Goal: Task Accomplishment & Management: Use online tool/utility

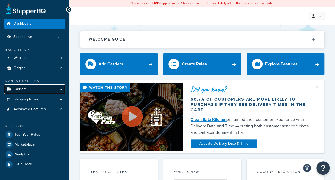
click at [60, 87] on link "Carriers" at bounding box center [34, 89] width 61 height 10
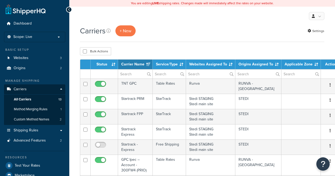
select select "15"
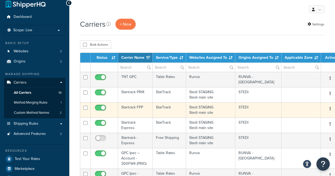
scroll to position [6, 0]
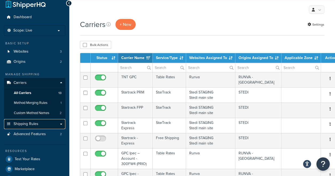
click at [54, 124] on link "Shipping Rules" at bounding box center [34, 124] width 61 height 10
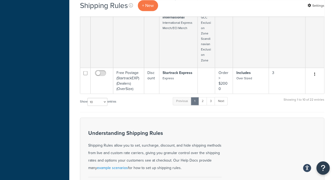
scroll to position [443, 0]
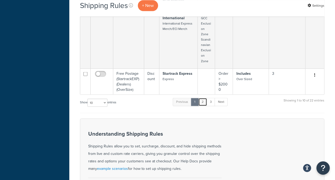
click at [205, 99] on link "2" at bounding box center [202, 102] width 9 height 8
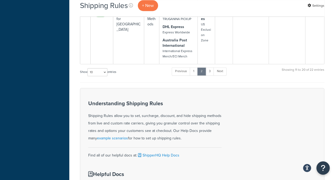
scroll to position [401, 0]
click at [210, 70] on link "3" at bounding box center [210, 72] width 9 height 8
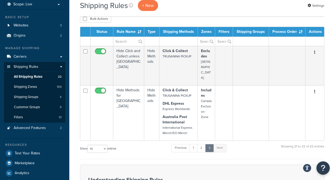
scroll to position [32, 0]
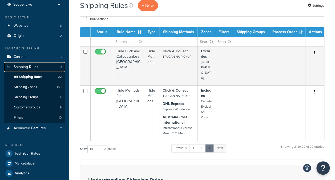
click at [29, 66] on span "Shipping Rules" at bounding box center [26, 67] width 25 height 5
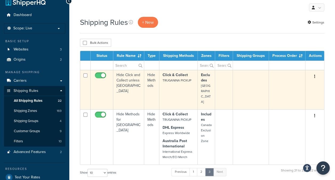
scroll to position [9, 0]
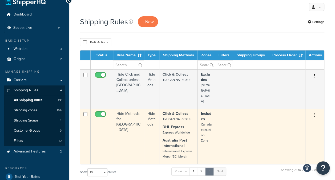
click at [130, 109] on td "Hide Methods for Canada" at bounding box center [128, 136] width 31 height 55
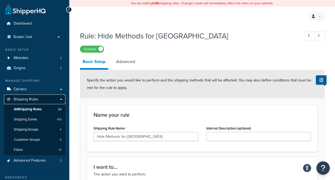
click at [63, 98] on link "Shipping Rules" at bounding box center [34, 99] width 61 height 10
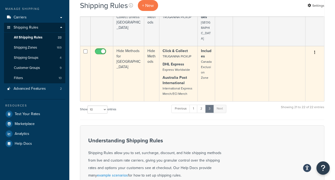
scroll to position [71, 0]
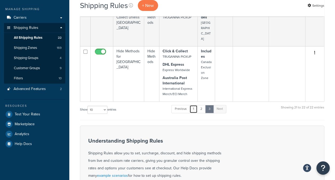
click at [193, 105] on link "1" at bounding box center [194, 109] width 8 height 8
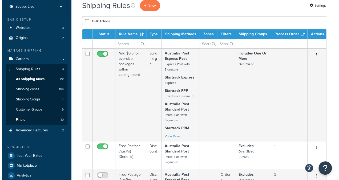
scroll to position [0, 0]
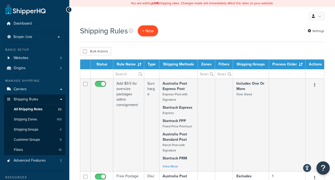
click at [153, 27] on p "+ New" at bounding box center [148, 30] width 20 height 11
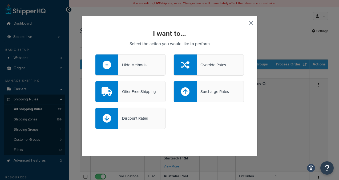
click at [131, 61] on div "Hide Methods" at bounding box center [130, 64] width 70 height 21
click at [0, 0] on input "Hide Methods" at bounding box center [0, 0] width 0 height 0
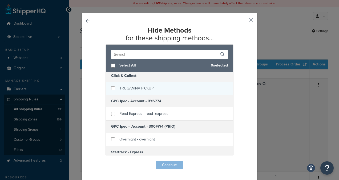
scroll to position [30, 0]
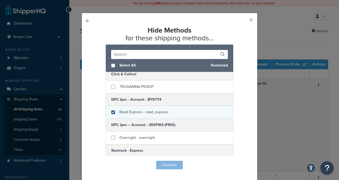
click at [111, 111] on input "checkbox" at bounding box center [113, 112] width 4 height 4
checkbox input "true"
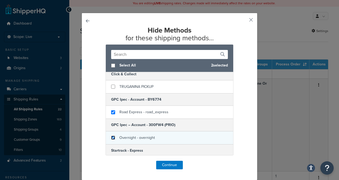
click at [111, 137] on input "checkbox" at bounding box center [113, 137] width 4 height 4
checkbox input "true"
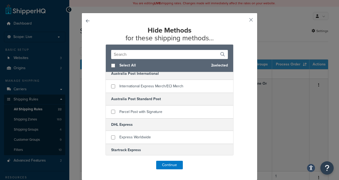
scroll to position [245, 0]
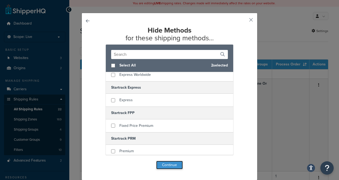
click at [167, 164] on button "Continue" at bounding box center [169, 165] width 27 height 9
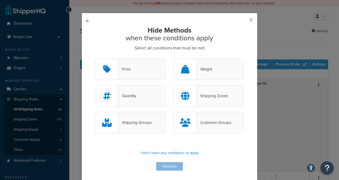
click at [200, 127] on div "Customer Groups" at bounding box center [209, 122] width 70 height 21
click at [0, 0] on input "Customer Groups" at bounding box center [0, 0] width 0 height 0
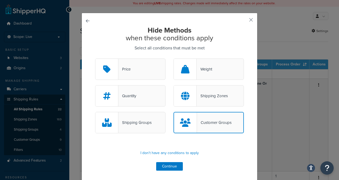
click at [143, 119] on div "Shipping Groups" at bounding box center [134, 122] width 33 height 7
click at [0, 0] on input "Shipping Groups" at bounding box center [0, 0] width 0 height 0
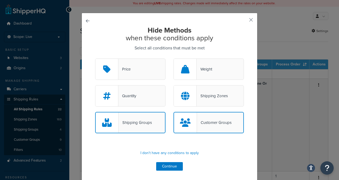
click at [174, 170] on div "Hide Methods when these conditions apply Select all conditions that must be met…" at bounding box center [170, 97] width 176 height 169
click at [172, 164] on button "Continue" at bounding box center [169, 166] width 27 height 9
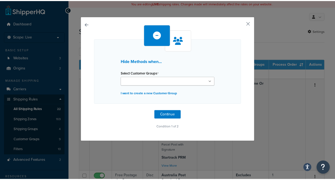
scroll to position [0, 0]
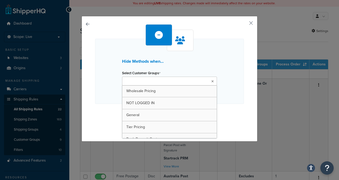
click at [169, 79] on ul at bounding box center [169, 81] width 95 height 9
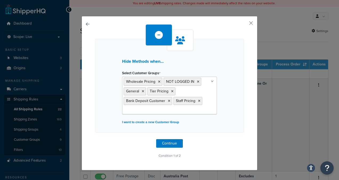
click at [211, 80] on icon at bounding box center [212, 81] width 3 height 3
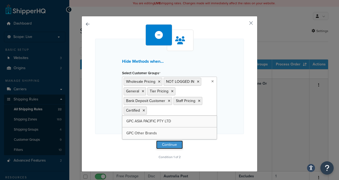
click at [172, 142] on button "Continue" at bounding box center [169, 144] width 27 height 9
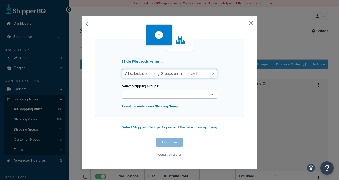
click at [161, 73] on select "All selected Shipping Groups are in the cart Any selected Shipping Groups are i…" at bounding box center [169, 73] width 95 height 9
select select "any"
click at [122, 69] on select "All selected Shipping Groups are in the cart Any selected Shipping Groups are i…" at bounding box center [169, 73] width 95 height 9
click at [162, 93] on input "Select Shipping Groups" at bounding box center [147, 94] width 47 height 6
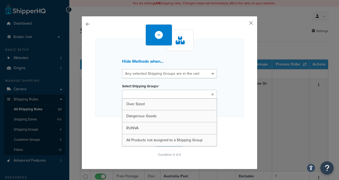
click at [244, 24] on button "button" at bounding box center [243, 24] width 1 height 1
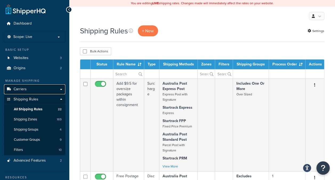
click at [56, 89] on link "Carriers" at bounding box center [34, 89] width 61 height 10
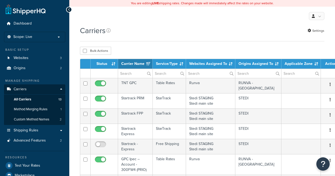
select select "15"
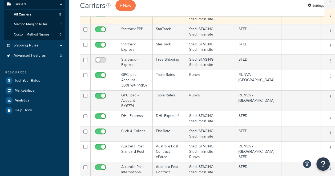
scroll to position [85, 0]
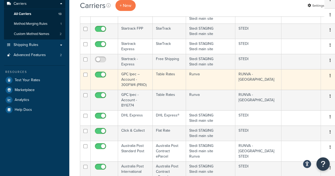
click at [135, 77] on td "GPC Ipec – Account - 300FW4 (PRIO)" at bounding box center [135, 79] width 35 height 21
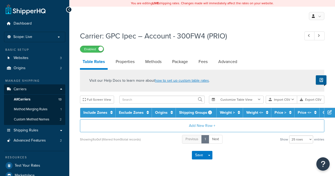
select select "25"
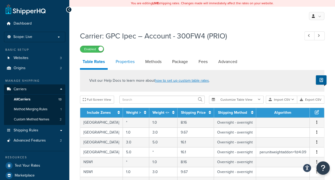
click at [129, 61] on link "Properties" at bounding box center [125, 61] width 24 height 13
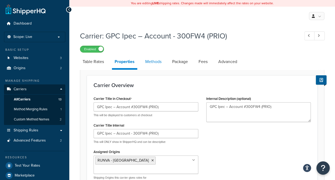
click at [154, 62] on link "Methods" at bounding box center [154, 61] width 22 height 13
select select "25"
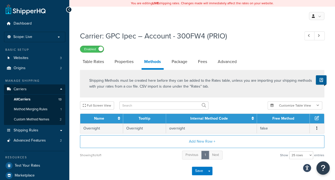
scroll to position [28, 0]
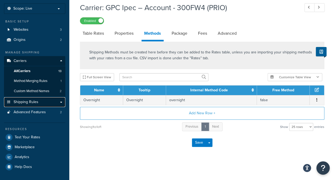
click at [61, 103] on link "Shipping Rules" at bounding box center [34, 102] width 61 height 10
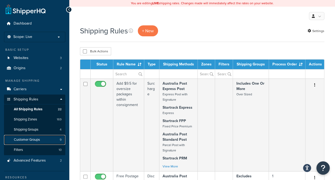
click at [35, 135] on link "Customer Groups 9" at bounding box center [34, 140] width 61 height 10
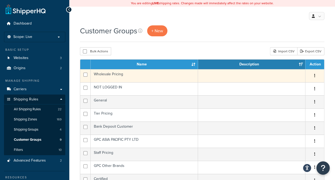
click at [315, 75] on icon "button" at bounding box center [314, 76] width 1 height 4
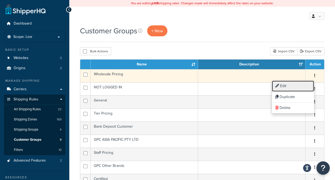
click at [298, 85] on link "Edit" at bounding box center [293, 86] width 42 height 11
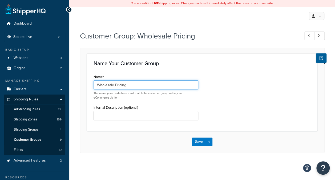
click at [119, 83] on input "Wholesale Pricing" at bounding box center [146, 84] width 105 height 9
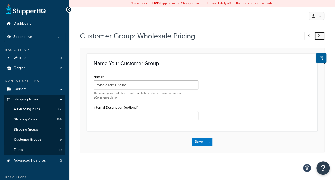
drag, startPoint x: 119, startPoint y: 83, endPoint x: 323, endPoint y: 38, distance: 208.1
click at [323, 38] on link at bounding box center [319, 35] width 10 height 9
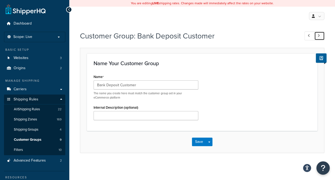
click at [323, 38] on link at bounding box center [319, 35] width 10 height 9
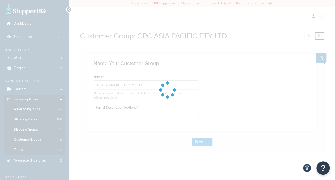
type input "Staff Pricing"
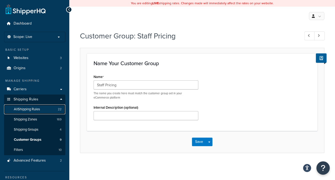
click at [30, 112] on link "All Shipping Rules 22" at bounding box center [34, 109] width 61 height 10
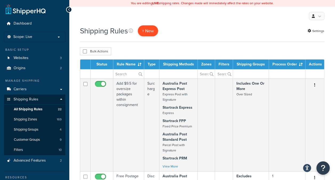
click at [152, 30] on p "+ New" at bounding box center [148, 30] width 20 height 11
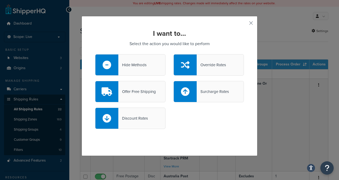
click at [132, 65] on div "Hide Methods" at bounding box center [132, 64] width 28 height 7
click at [0, 0] on input "Hide Methods" at bounding box center [0, 0] width 0 height 0
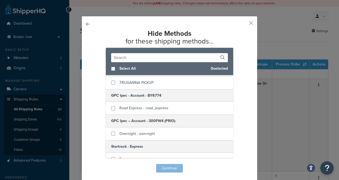
scroll to position [41, 0]
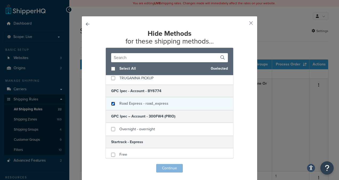
click at [111, 102] on input "checkbox" at bounding box center [113, 104] width 4 height 4
checkbox input "true"
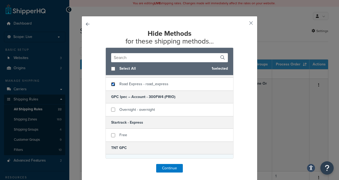
scroll to position [58, 0]
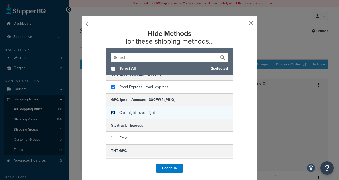
click at [111, 111] on input "checkbox" at bounding box center [113, 112] width 4 height 4
checkbox input "true"
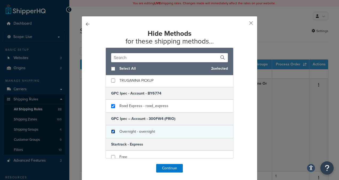
scroll to position [39, 0]
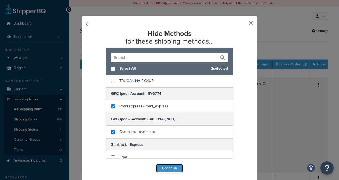
click at [172, 169] on button "Continue" at bounding box center [169, 168] width 27 height 9
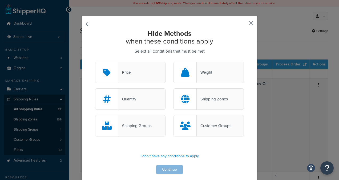
click at [217, 128] on div "Customer Groups" at bounding box center [214, 125] width 35 height 7
click at [0, 0] on input "Customer Groups" at bounding box center [0, 0] width 0 height 0
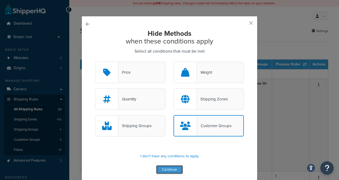
click at [166, 167] on button "Continue" at bounding box center [169, 169] width 27 height 9
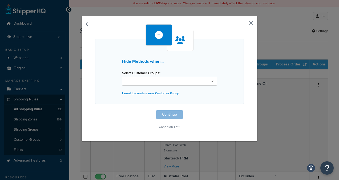
click at [149, 76] on div "Select Customer Groups Wholesale Pricing NOT LOGGED IN General Tier Pricing Ban…" at bounding box center [169, 77] width 95 height 16
click at [146, 81] on input "Select Customer Groups" at bounding box center [147, 81] width 47 height 6
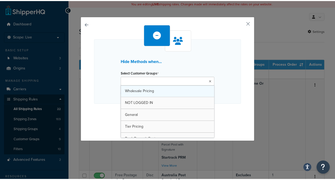
scroll to position [54, 0]
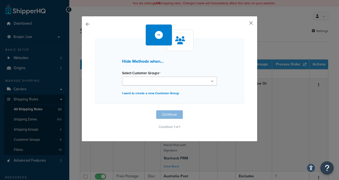
click at [244, 24] on button "button" at bounding box center [243, 24] width 1 height 1
